Goal: Complete application form: Complete application form

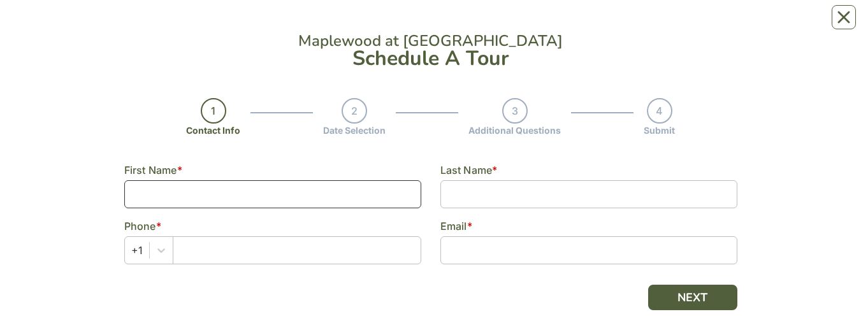
click at [404, 25] on input at bounding box center [272, 194] width 297 height 28
type input "[PERSON_NAME]"
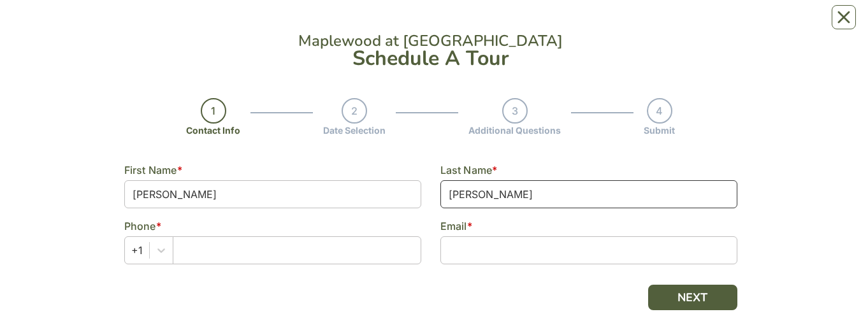
type input "[PERSON_NAME]"
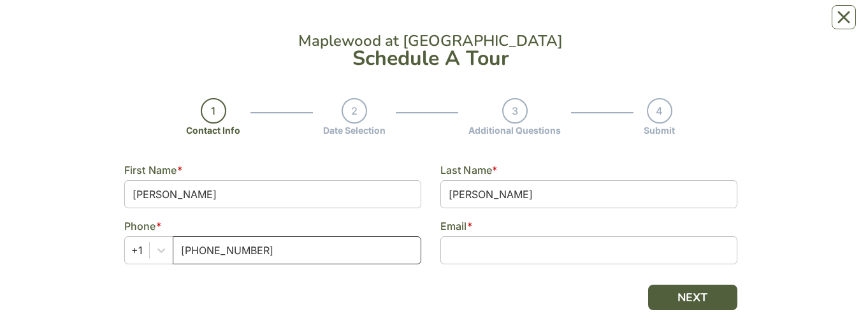
type input "[PHONE_NUMBER]"
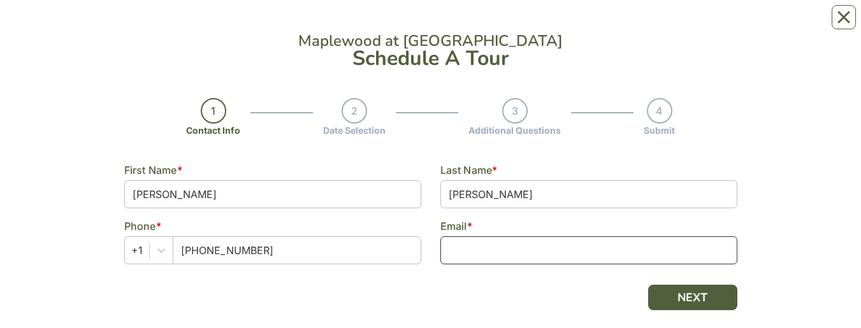
click at [572, 25] on input at bounding box center [589, 251] width 297 height 28
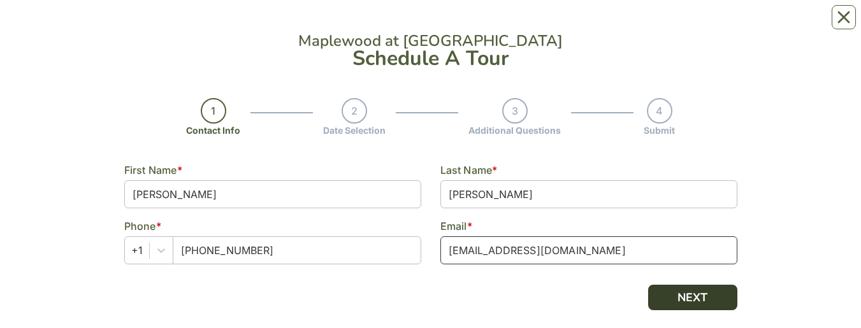
type input "mswellman@gmail.com"
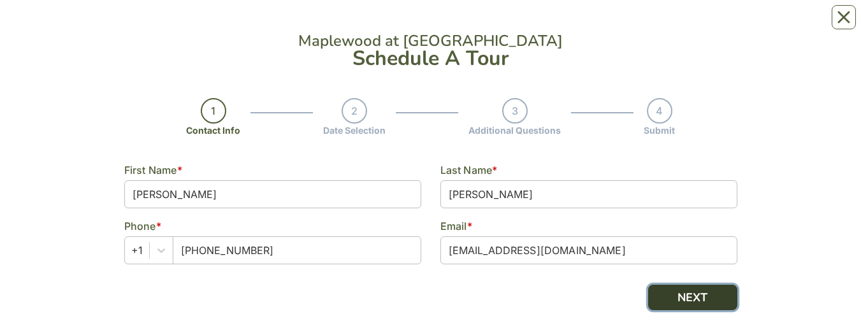
click at [719, 25] on button "NEXT" at bounding box center [692, 298] width 89 height 26
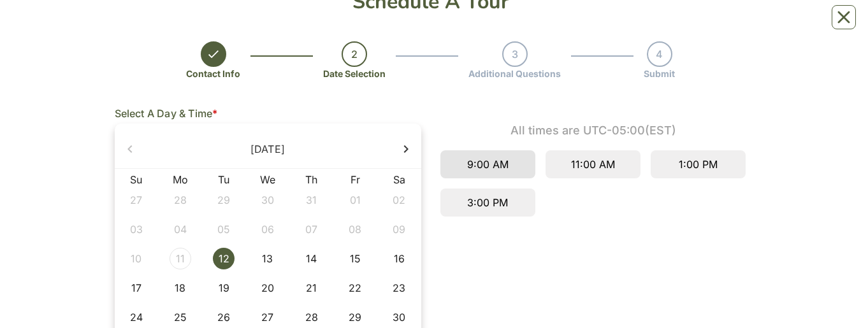
scroll to position [57, 0]
click at [359, 25] on div "22" at bounding box center [355, 288] width 22 height 22
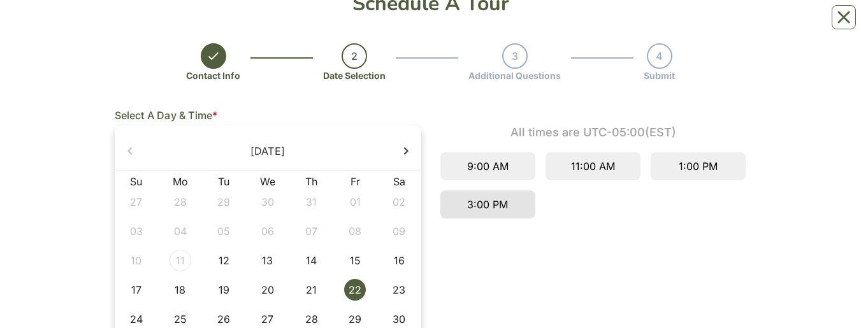
click at [473, 25] on div "3:00 PM" at bounding box center [488, 205] width 95 height 28
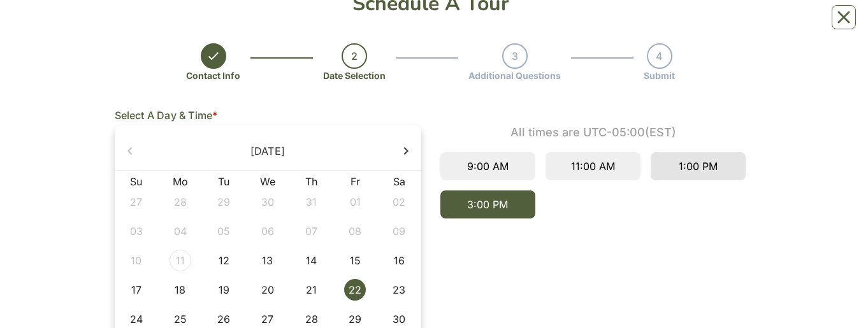
click at [698, 25] on div "1:00 PM" at bounding box center [698, 166] width 95 height 28
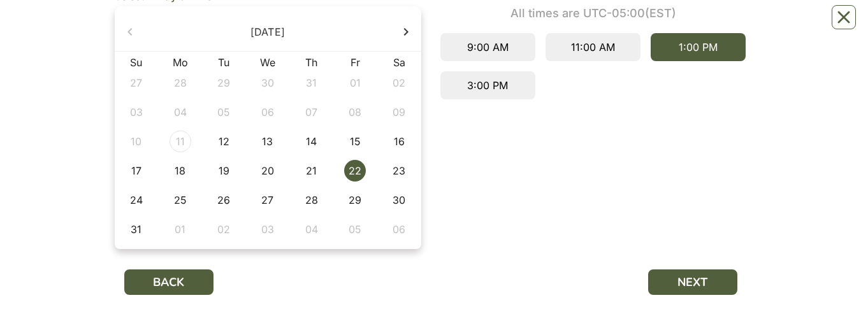
scroll to position [173, 0]
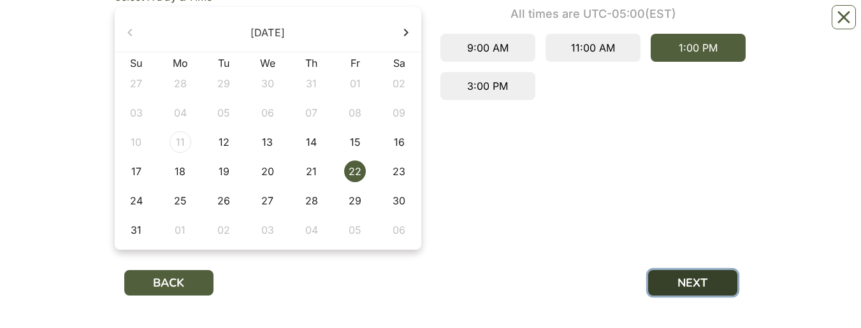
click at [688, 25] on button "NEXT" at bounding box center [692, 283] width 89 height 26
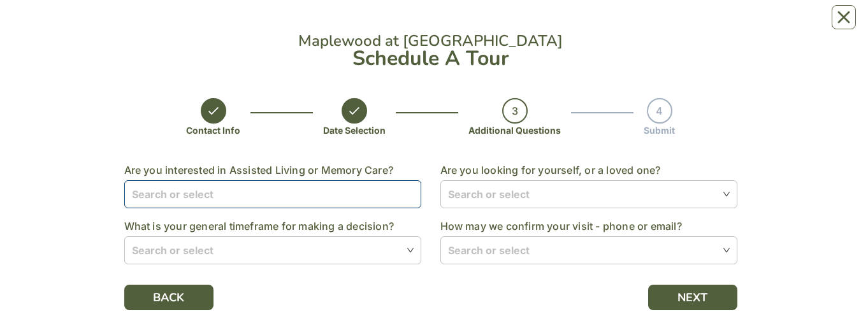
click at [392, 25] on input "search" at bounding box center [273, 194] width 282 height 26
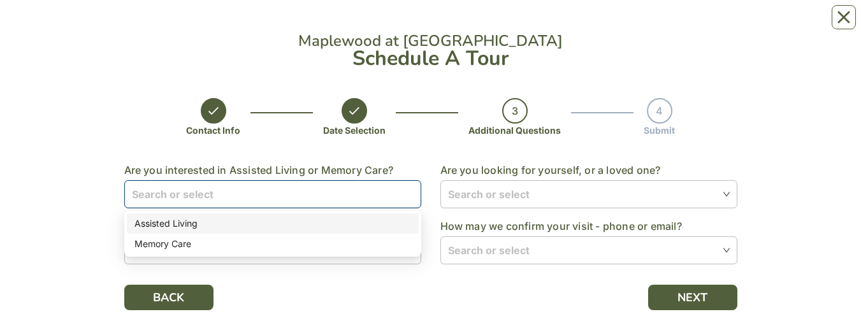
click at [194, 25] on div "Assisted Living" at bounding box center [273, 224] width 277 height 14
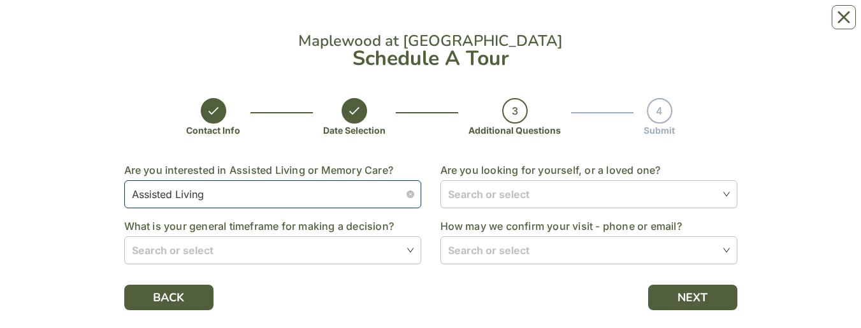
scroll to position [15, 0]
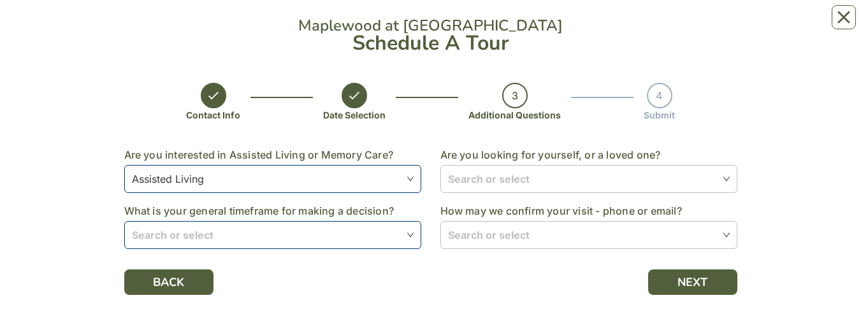
click at [214, 25] on input "search" at bounding box center [273, 235] width 282 height 26
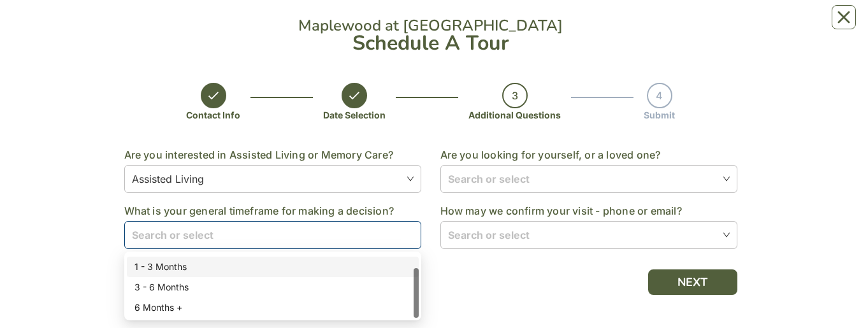
scroll to position [17, 0]
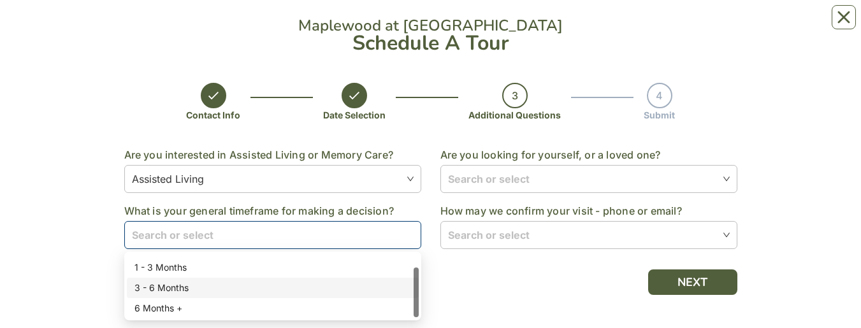
click at [182, 25] on div "3 - 6 Months" at bounding box center [273, 288] width 277 height 14
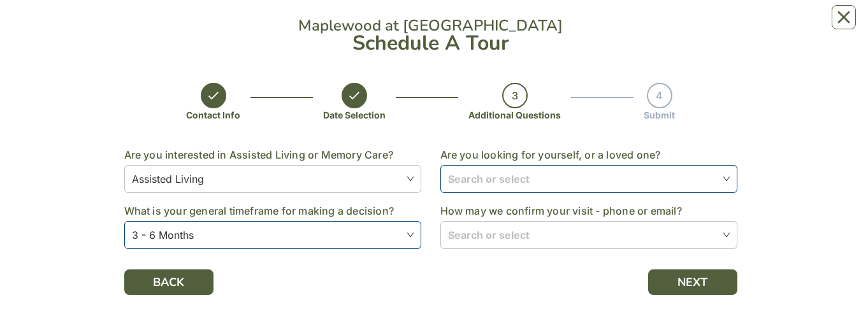
click at [504, 25] on input "search" at bounding box center [589, 179] width 282 height 26
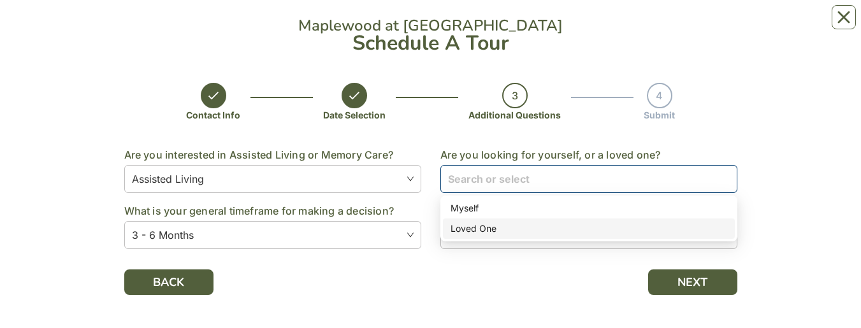
click at [488, 25] on div "Loved One" at bounding box center [589, 229] width 277 height 14
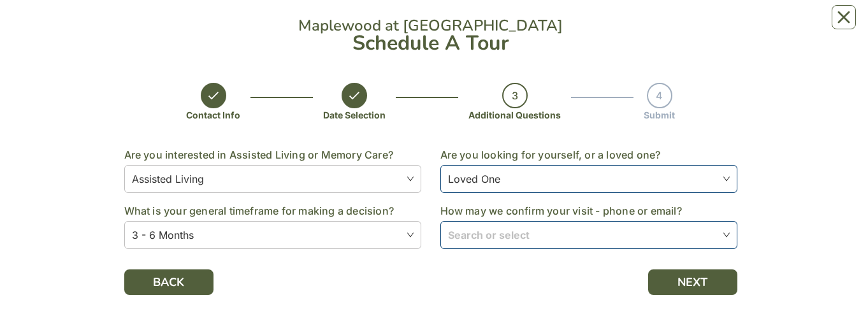
click at [487, 25] on input "search" at bounding box center [589, 235] width 282 height 26
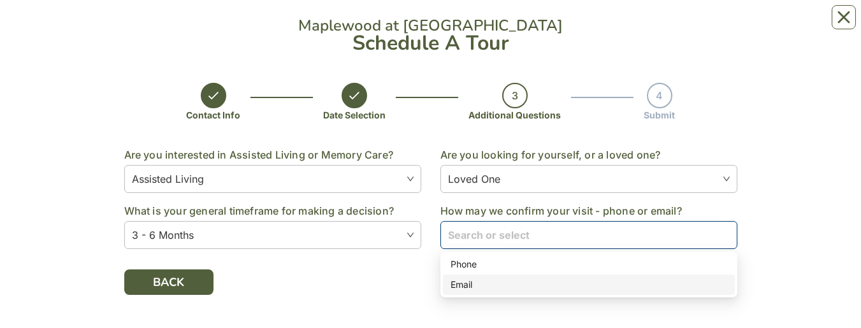
click at [466, 25] on div "Email" at bounding box center [589, 285] width 277 height 14
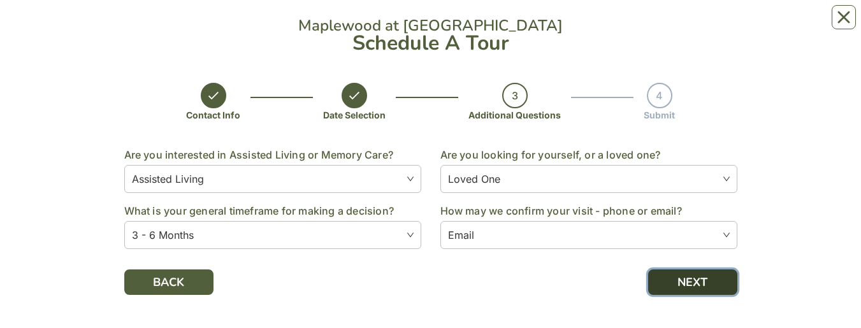
click at [706, 25] on button "NEXT" at bounding box center [692, 283] width 89 height 26
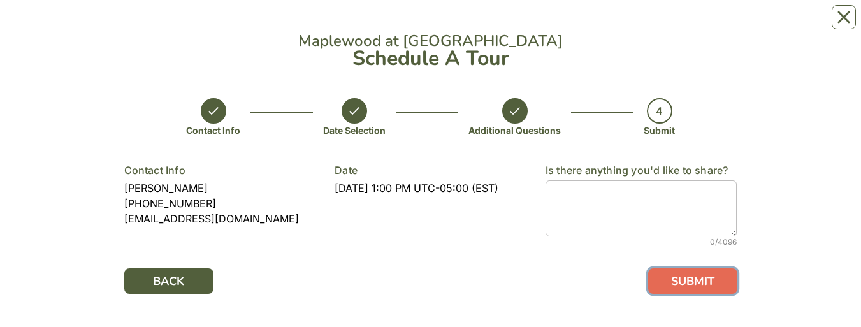
click at [706, 25] on button "SUBMIT" at bounding box center [692, 281] width 89 height 26
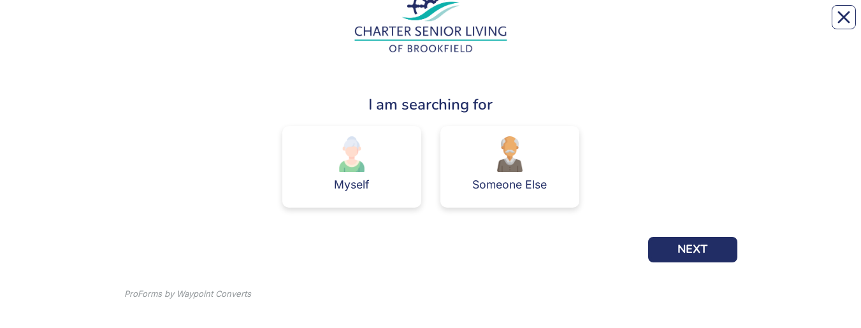
scroll to position [64, 0]
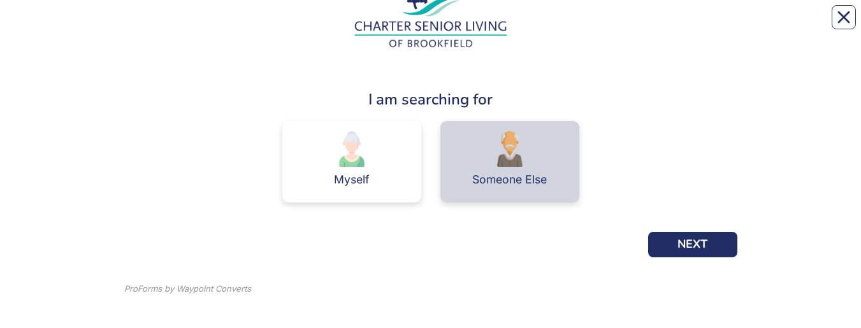
click at [540, 25] on div "Someone Else" at bounding box center [510, 162] width 139 height 82
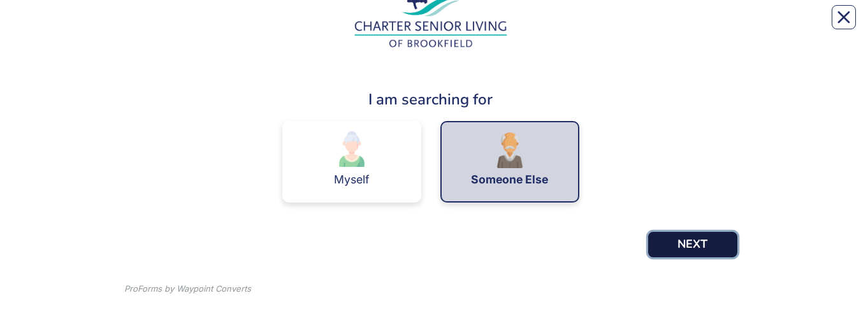
click at [701, 25] on button "NEXT" at bounding box center [692, 245] width 89 height 26
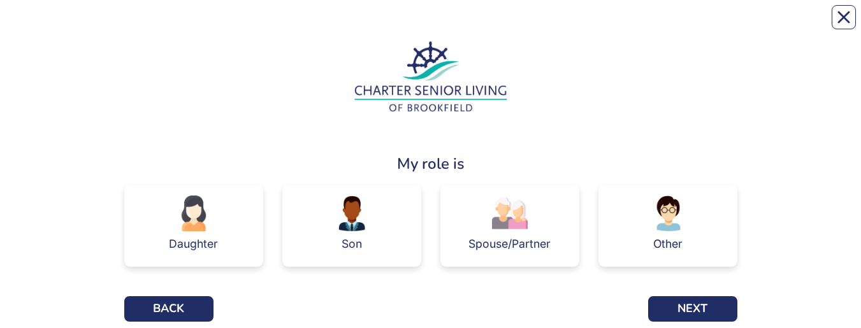
scroll to position [61, 0]
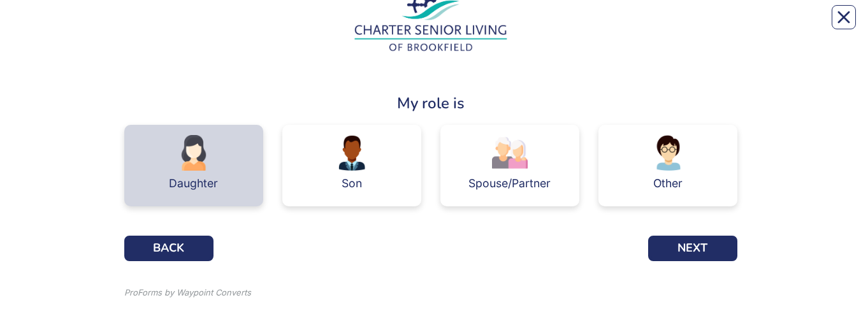
click at [220, 25] on div "Daughter" at bounding box center [193, 166] width 139 height 82
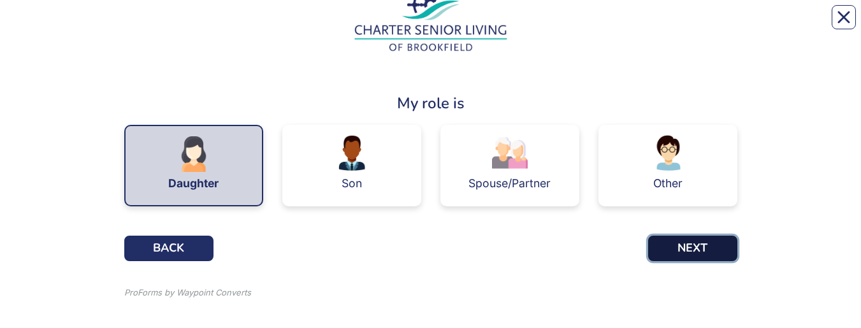
click at [698, 25] on button "NEXT" at bounding box center [692, 249] width 89 height 26
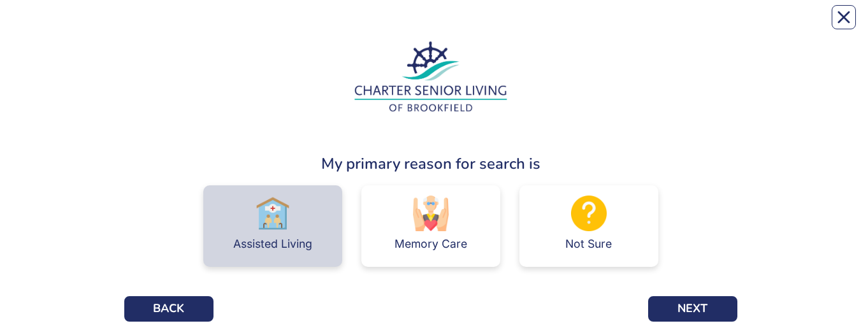
click at [257, 25] on img at bounding box center [273, 214] width 36 height 36
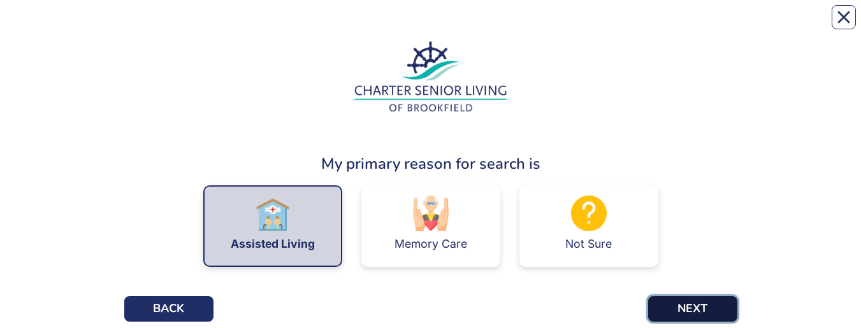
click at [667, 25] on button "NEXT" at bounding box center [692, 309] width 89 height 26
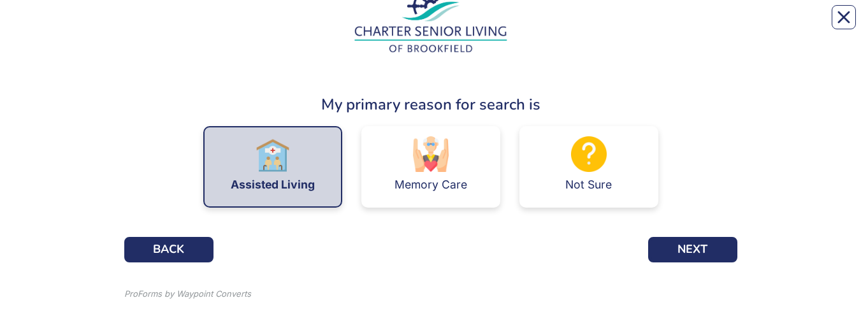
scroll to position [60, 0]
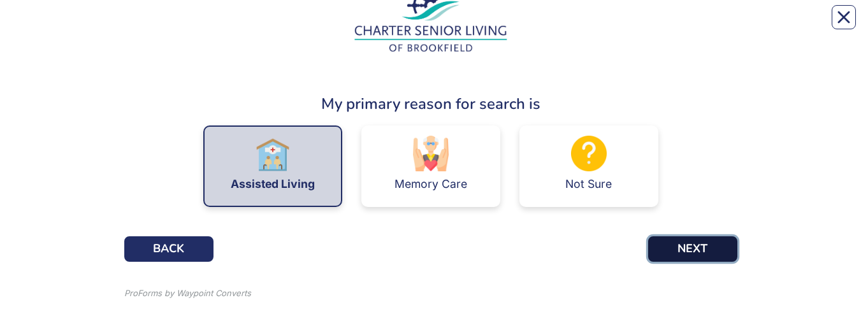
click at [700, 25] on button "NEXT" at bounding box center [692, 250] width 89 height 26
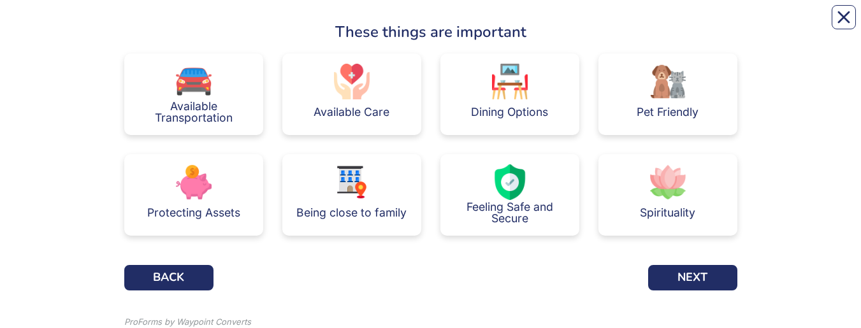
scroll to position [136, 0]
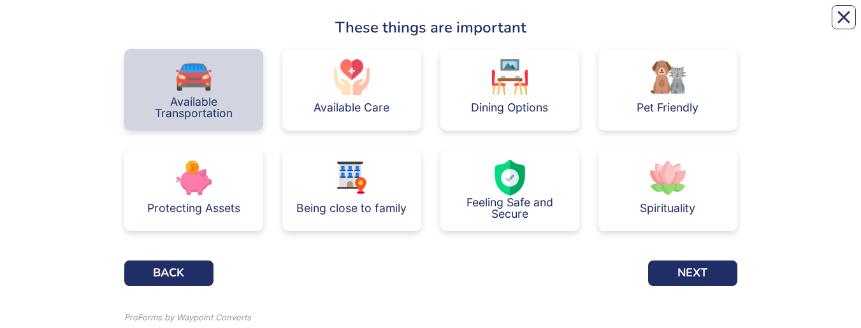
click at [197, 25] on img at bounding box center [194, 77] width 36 height 36
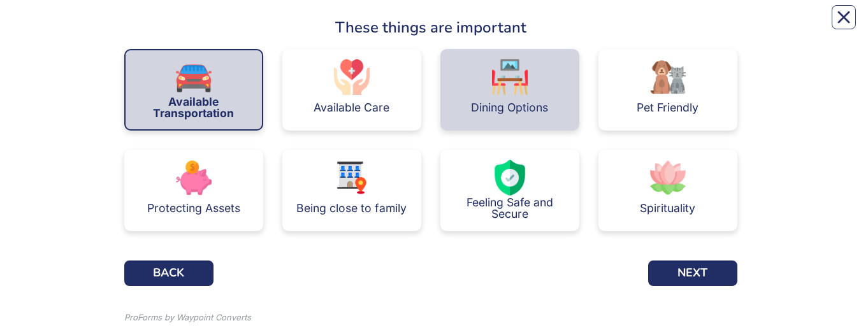
click at [516, 25] on img at bounding box center [510, 77] width 36 height 36
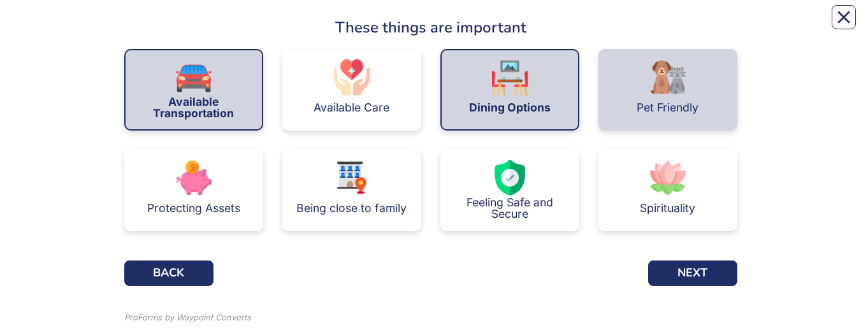
click at [676, 25] on img at bounding box center [668, 77] width 36 height 36
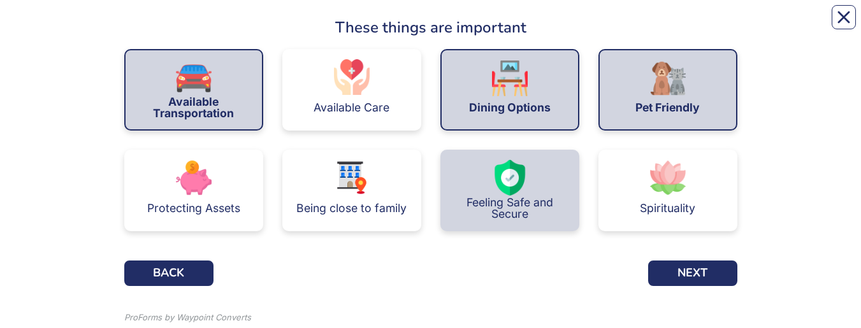
click at [545, 25] on div "Feeling Safe and Secure" at bounding box center [510, 208] width 119 height 22
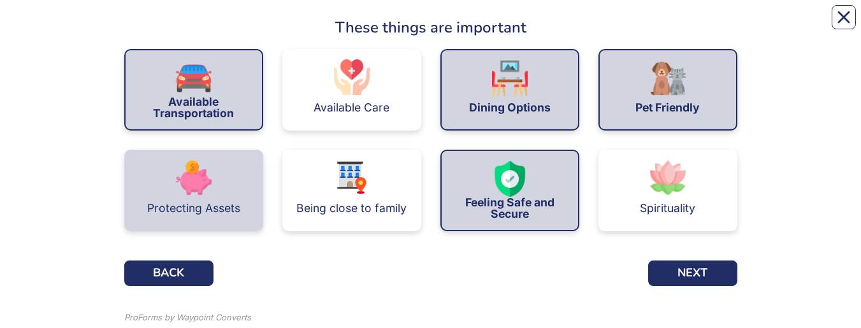
click at [224, 25] on div "Protecting Assets" at bounding box center [193, 191] width 139 height 82
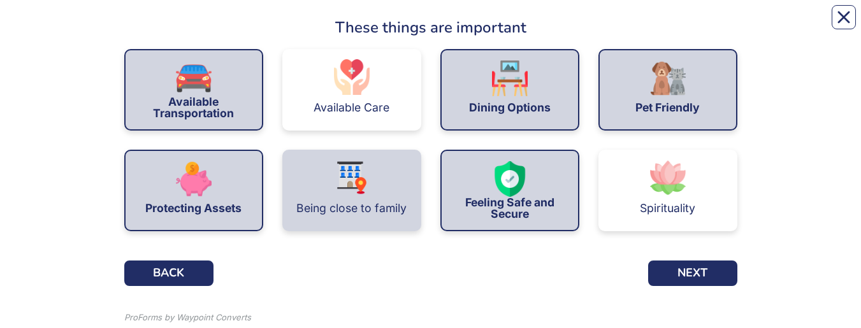
click at [383, 25] on div "Being close to family" at bounding box center [351, 209] width 110 height 26
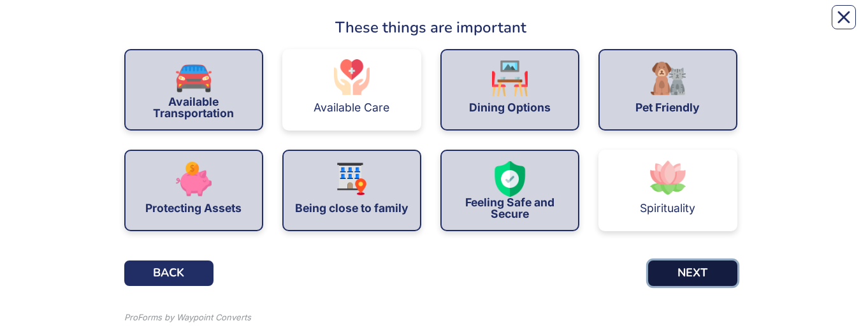
click at [687, 25] on button "NEXT" at bounding box center [692, 274] width 89 height 26
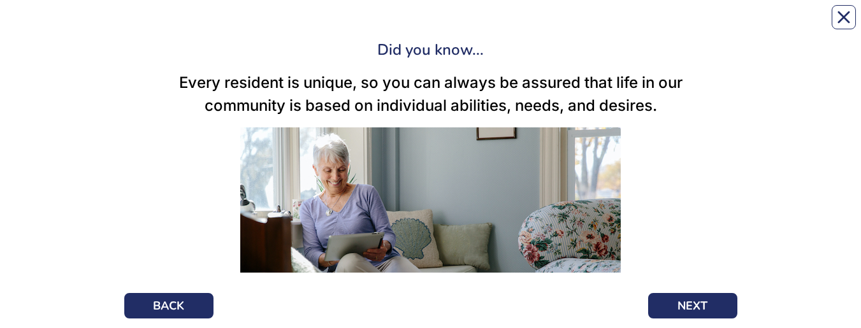
scroll to position [185, 0]
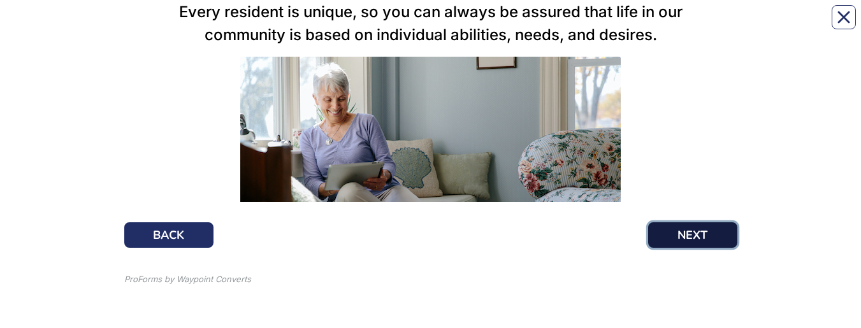
click at [696, 25] on button "NEXT" at bounding box center [692, 236] width 89 height 26
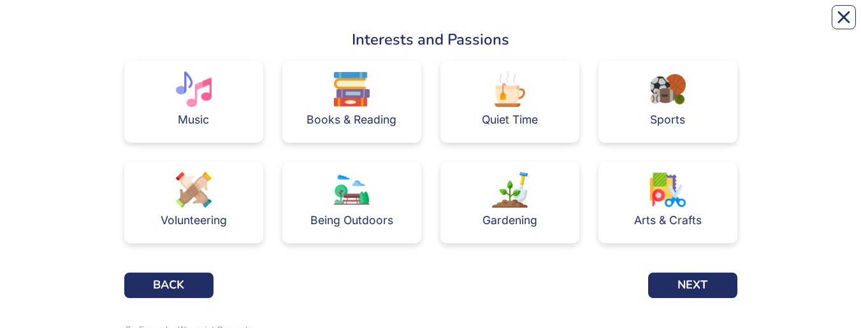
scroll to position [126, 0]
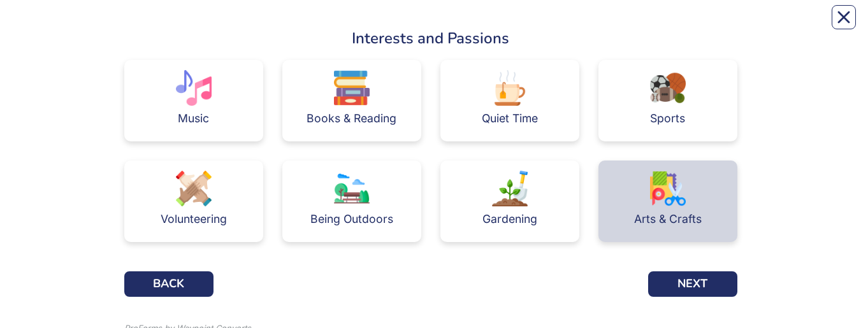
click at [657, 25] on div "Arts & Crafts" at bounding box center [668, 219] width 68 height 11
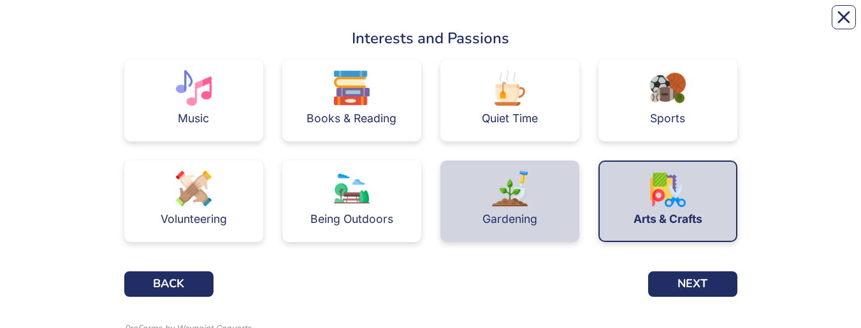
click at [555, 25] on div "Gardening" at bounding box center [510, 202] width 139 height 82
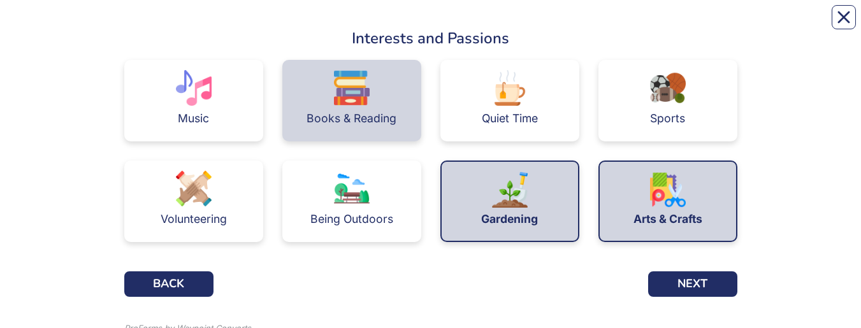
click at [414, 25] on div "Books & Reading" at bounding box center [351, 101] width 139 height 82
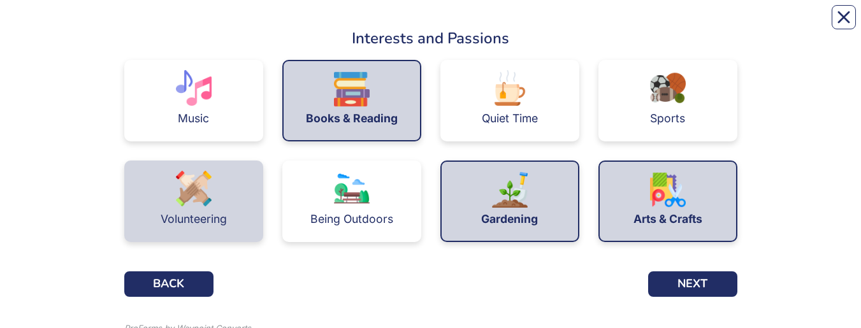
click at [244, 25] on div "Volunteering" at bounding box center [193, 202] width 139 height 82
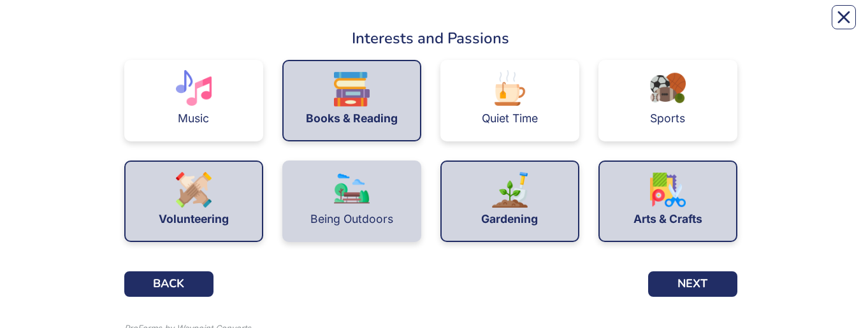
click at [318, 25] on div "Being Outdoors" at bounding box center [352, 219] width 83 height 11
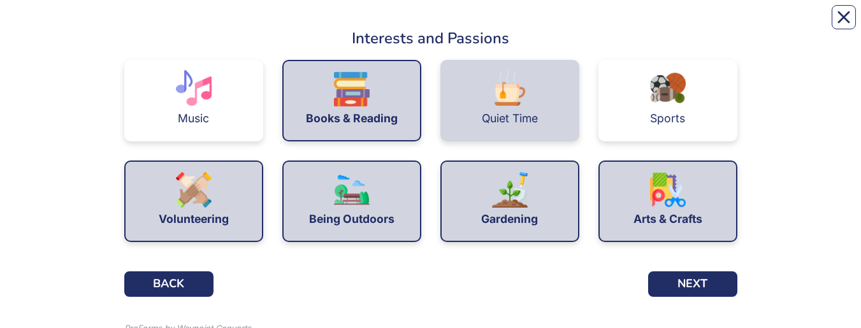
click at [537, 25] on div "Quiet Time" at bounding box center [510, 101] width 139 height 82
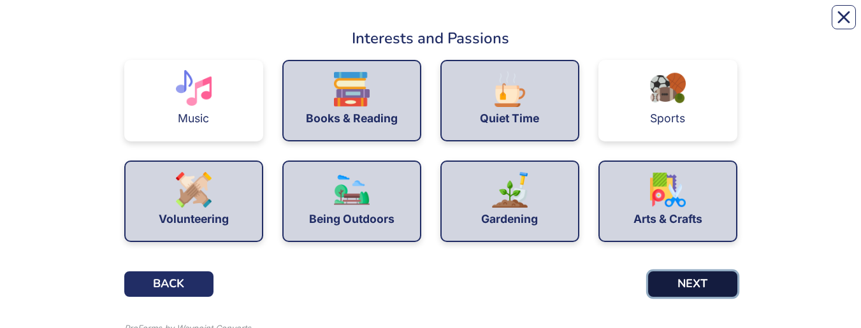
click at [699, 25] on button "NEXT" at bounding box center [692, 285] width 89 height 26
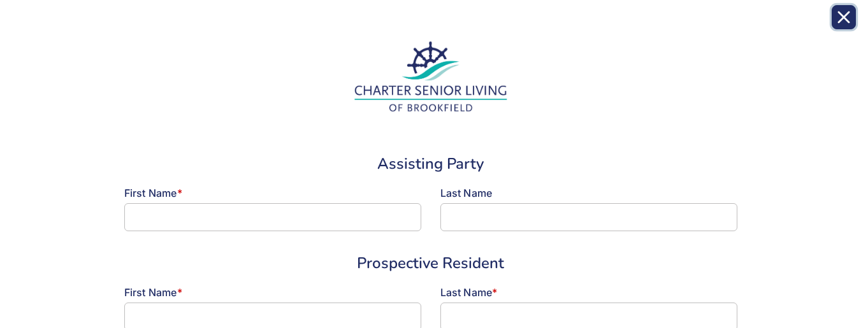
click at [847, 17] on icon "Close" at bounding box center [844, 17] width 13 height 13
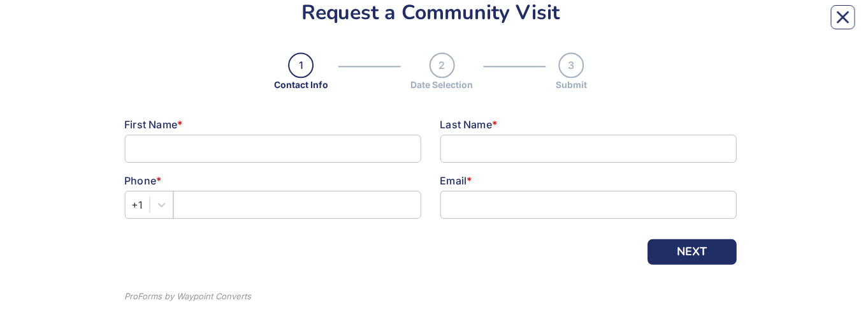
scroll to position [165, 0]
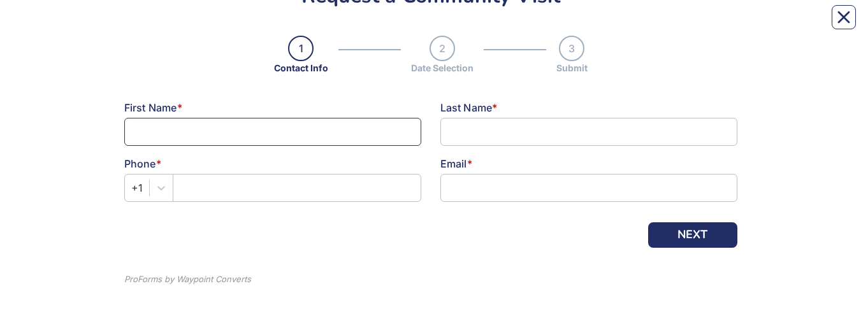
click at [325, 25] on input at bounding box center [272, 132] width 297 height 28
type input "[PERSON_NAME]"
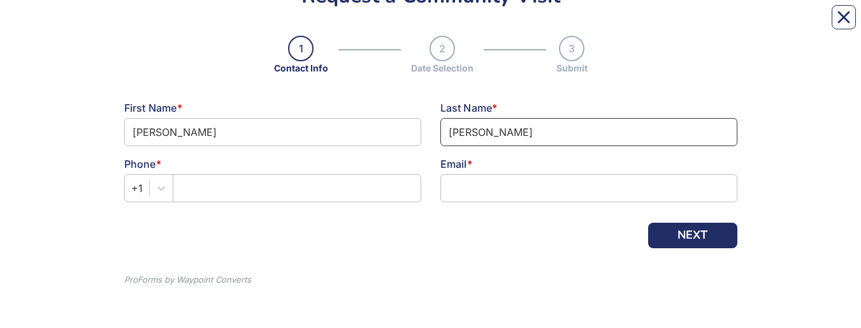
type input "[PERSON_NAME]"
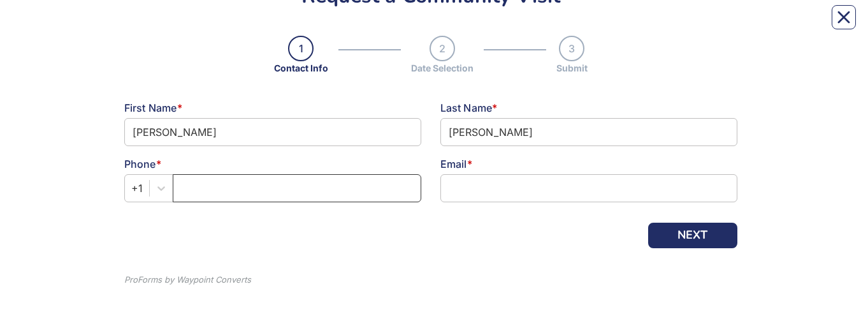
click at [346, 25] on input "text" at bounding box center [297, 188] width 249 height 28
type input "[PHONE_NUMBER]"
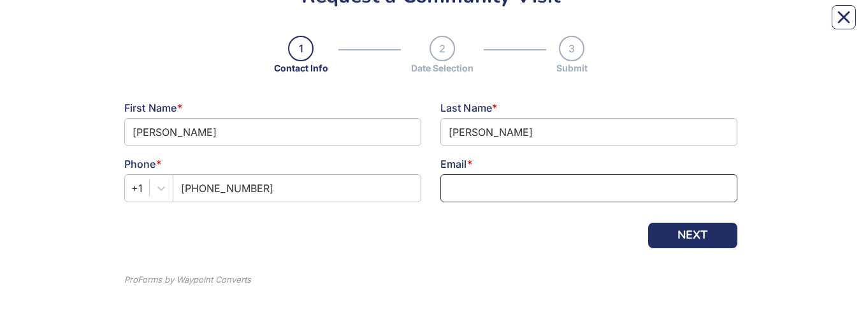
click at [487, 25] on input at bounding box center [589, 188] width 297 height 28
type input "m"
